Goal: Check status

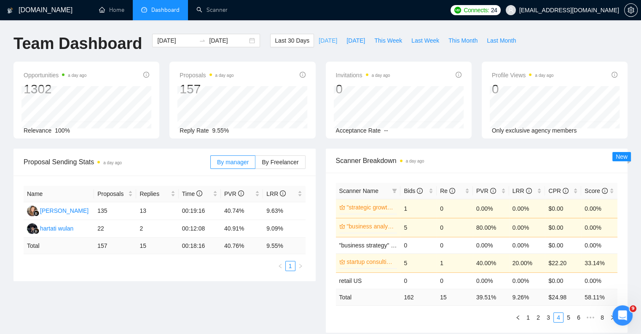
click at [320, 39] on span "[DATE]" at bounding box center [328, 40] width 19 height 9
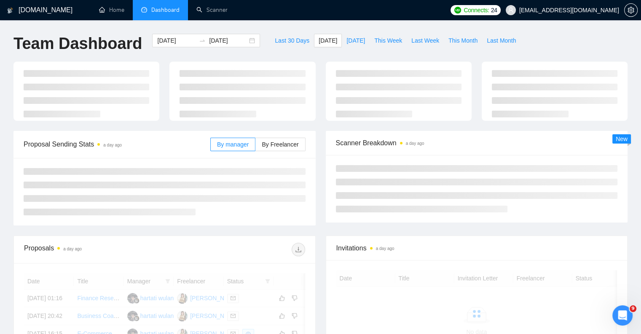
type input "[DATE]"
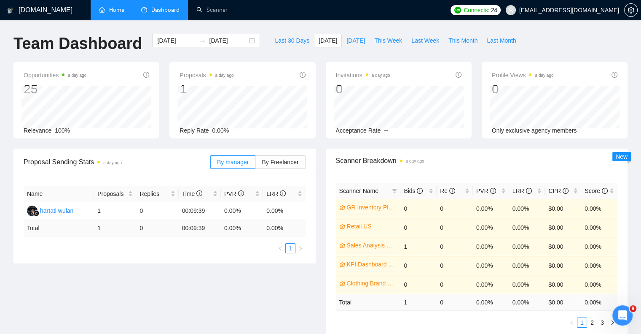
click at [103, 10] on link "Home" at bounding box center [111, 9] width 25 height 7
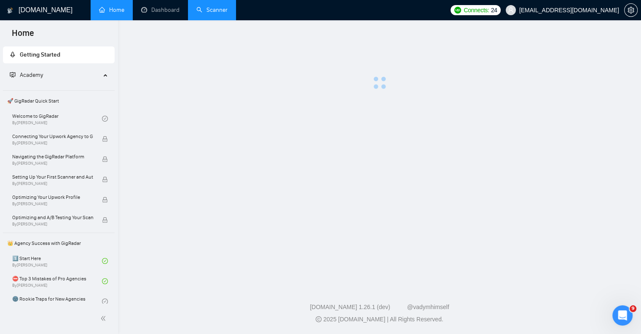
click at [203, 11] on link "Scanner" at bounding box center [212, 9] width 31 height 7
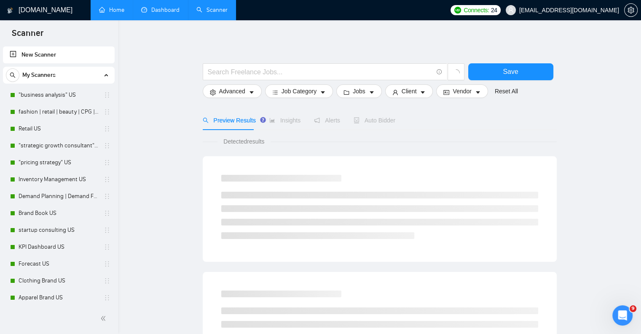
click at [162, 10] on link "Dashboard" at bounding box center [160, 9] width 38 height 7
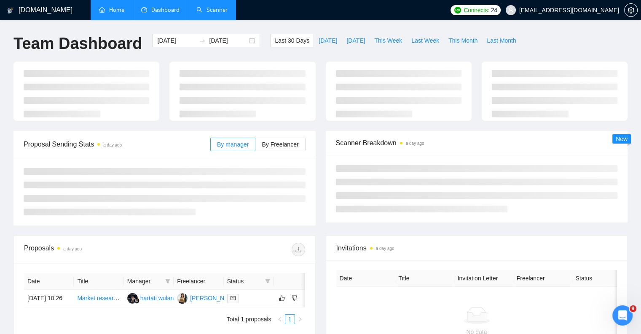
type input "[DATE]"
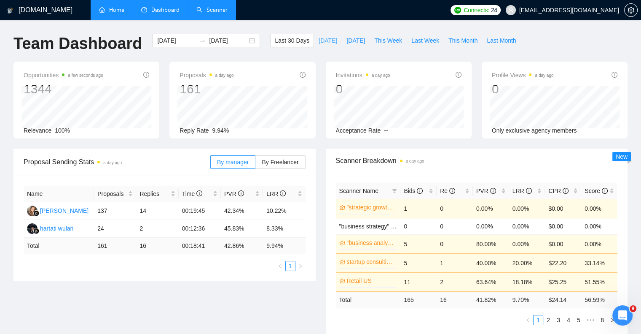
click at [319, 43] on span "[DATE]" at bounding box center [328, 40] width 19 height 9
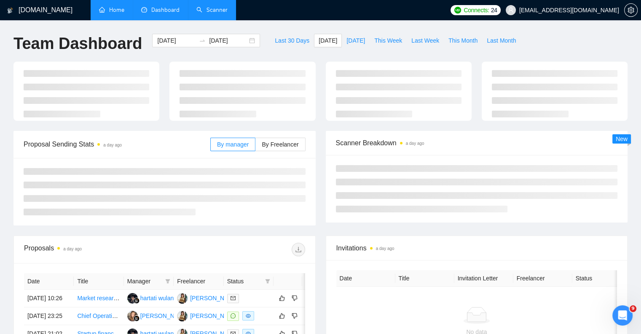
type input "[DATE]"
